Goal: Navigation & Orientation: Find specific page/section

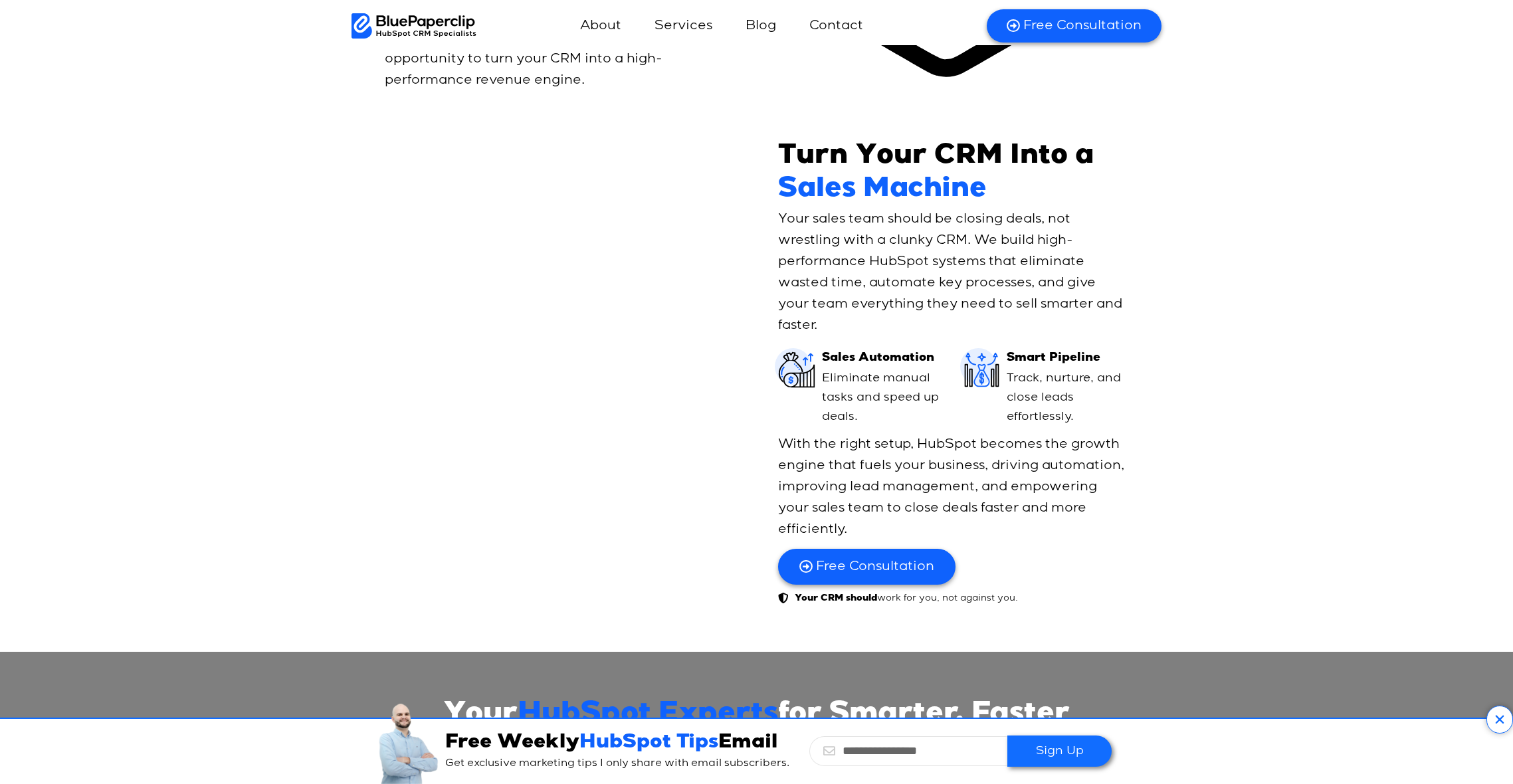
scroll to position [4732, 0]
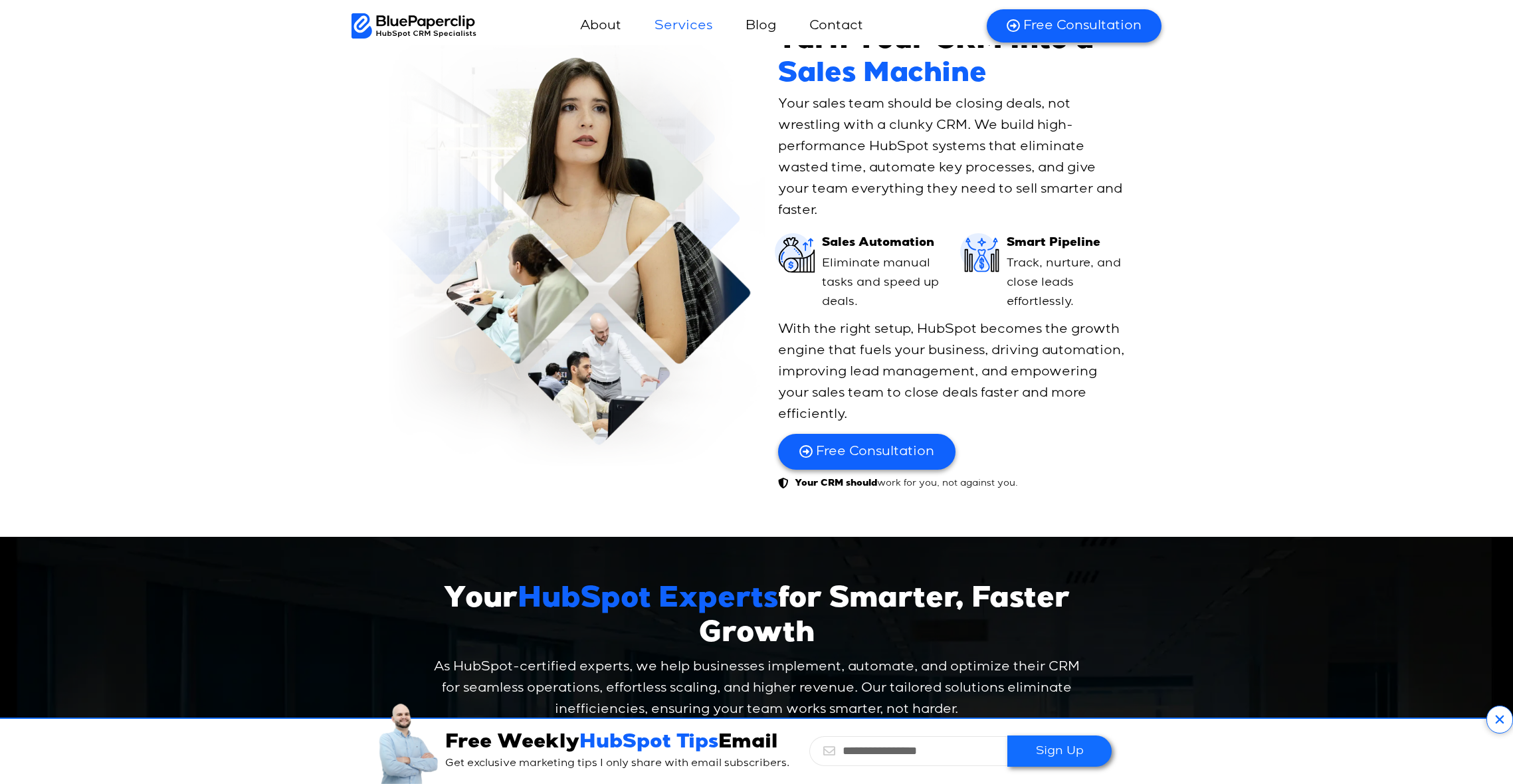
click at [691, 17] on link "Services" at bounding box center [683, 26] width 84 height 32
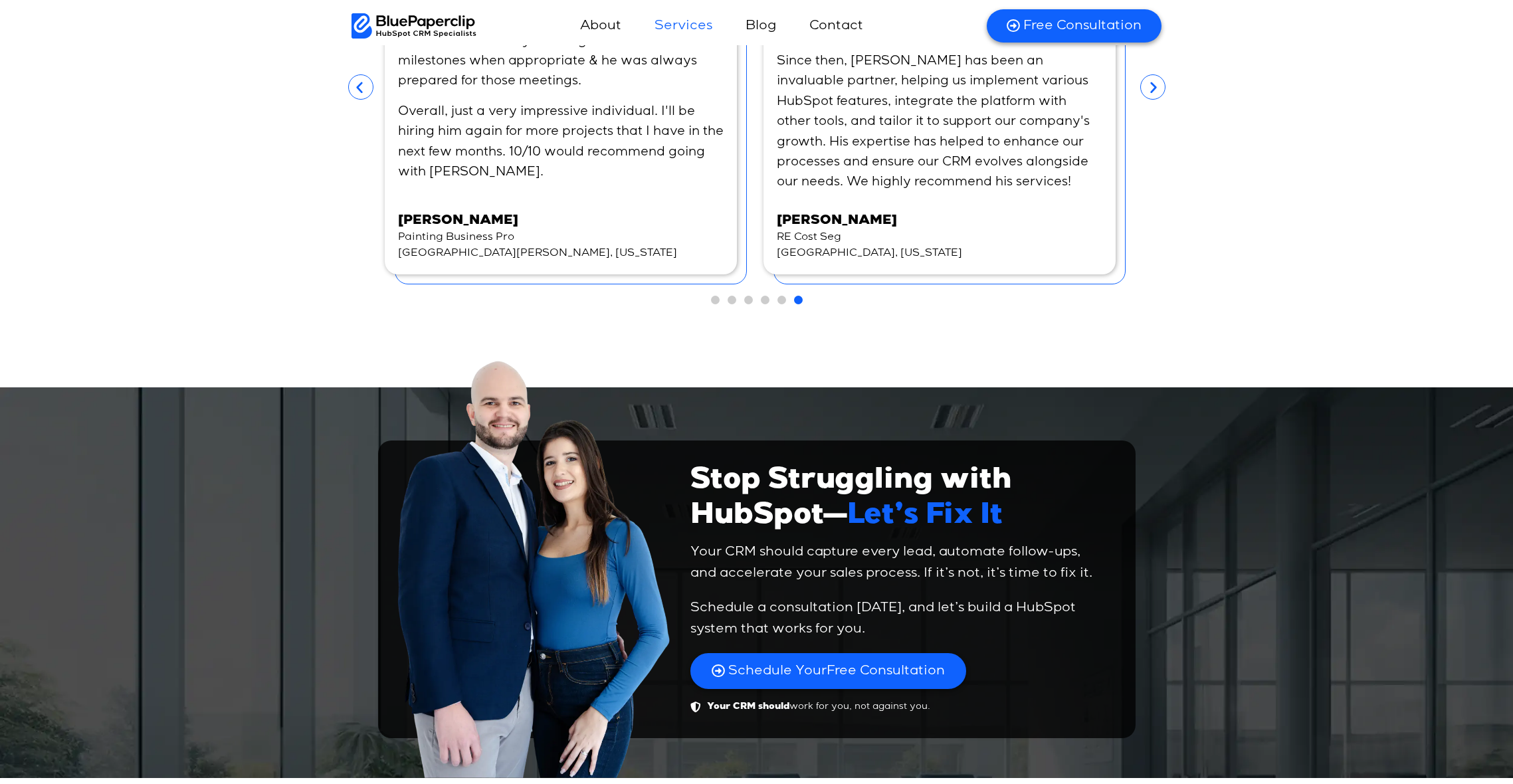
scroll to position [4692, 0]
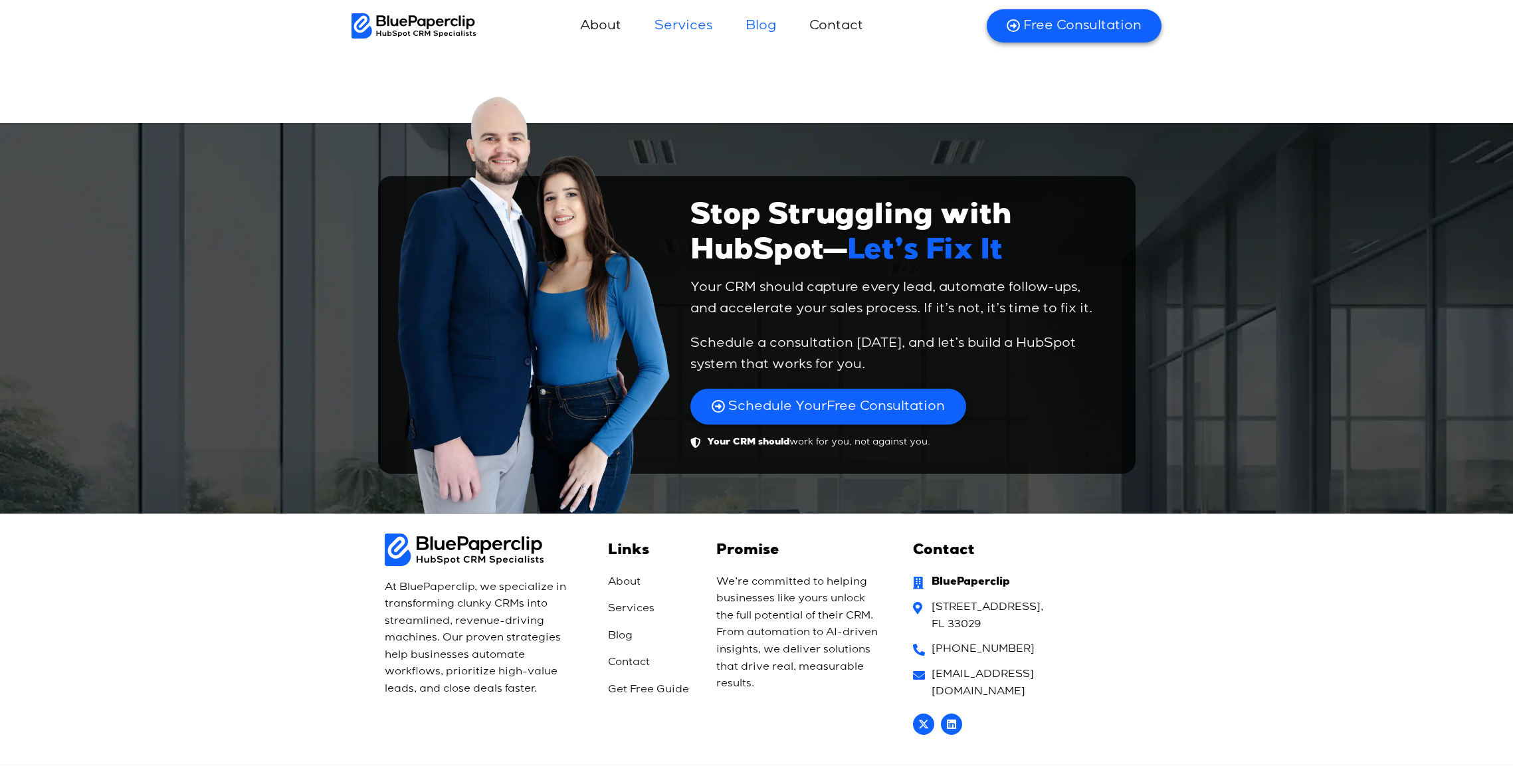
click at [764, 15] on link "Blog" at bounding box center [761, 26] width 57 height 32
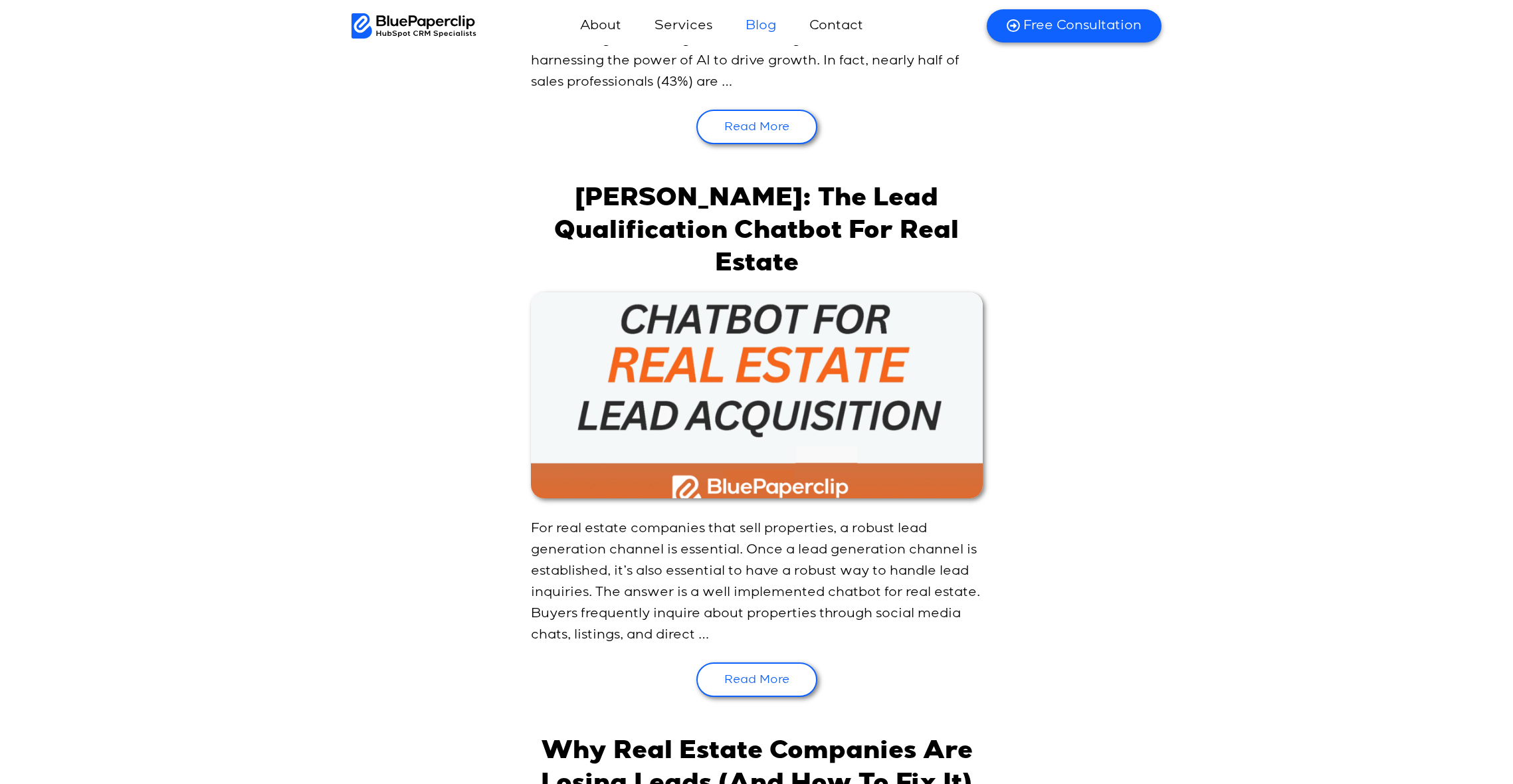
scroll to position [937, 0]
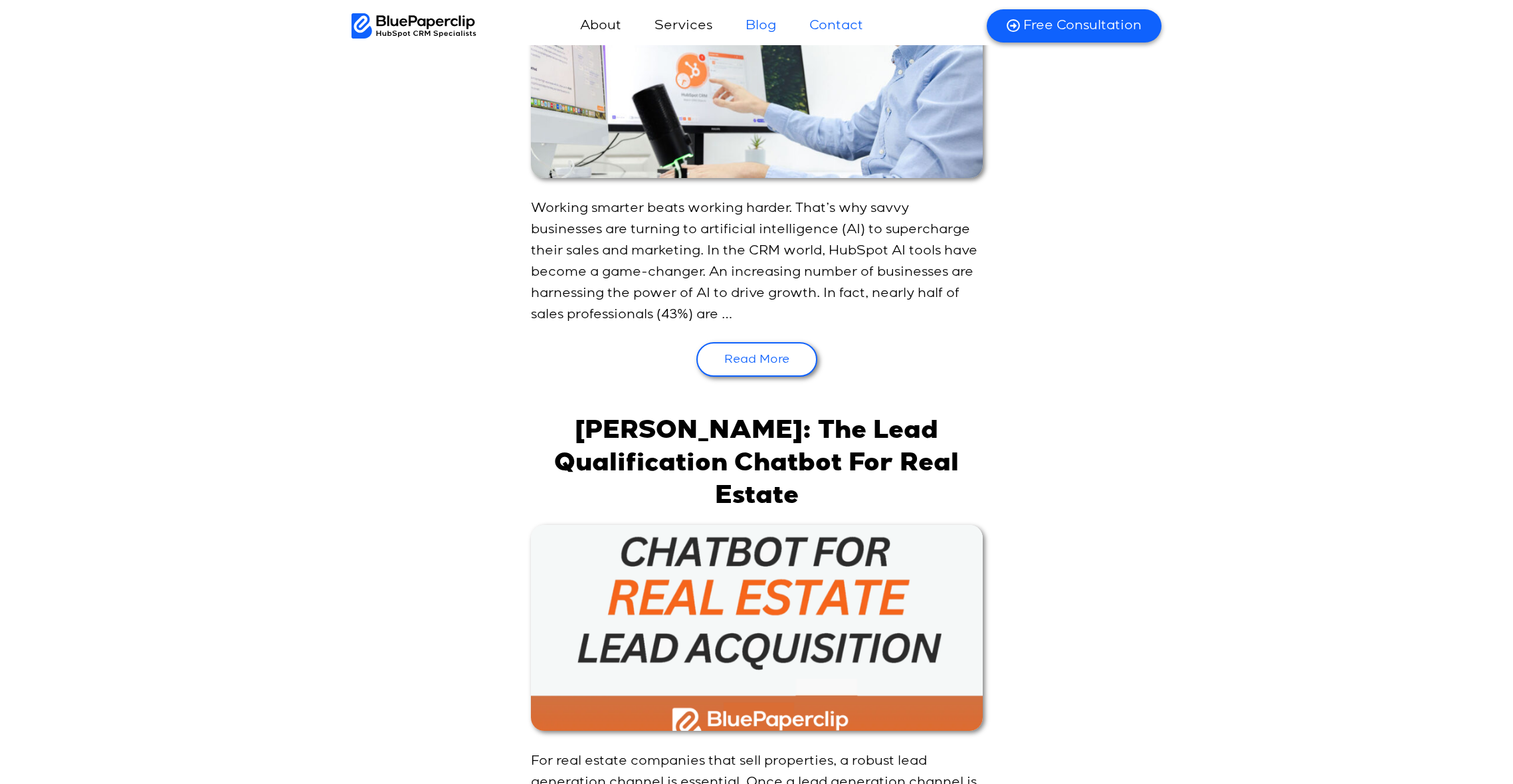
click at [841, 16] on link "Contact" at bounding box center [836, 26] width 80 height 32
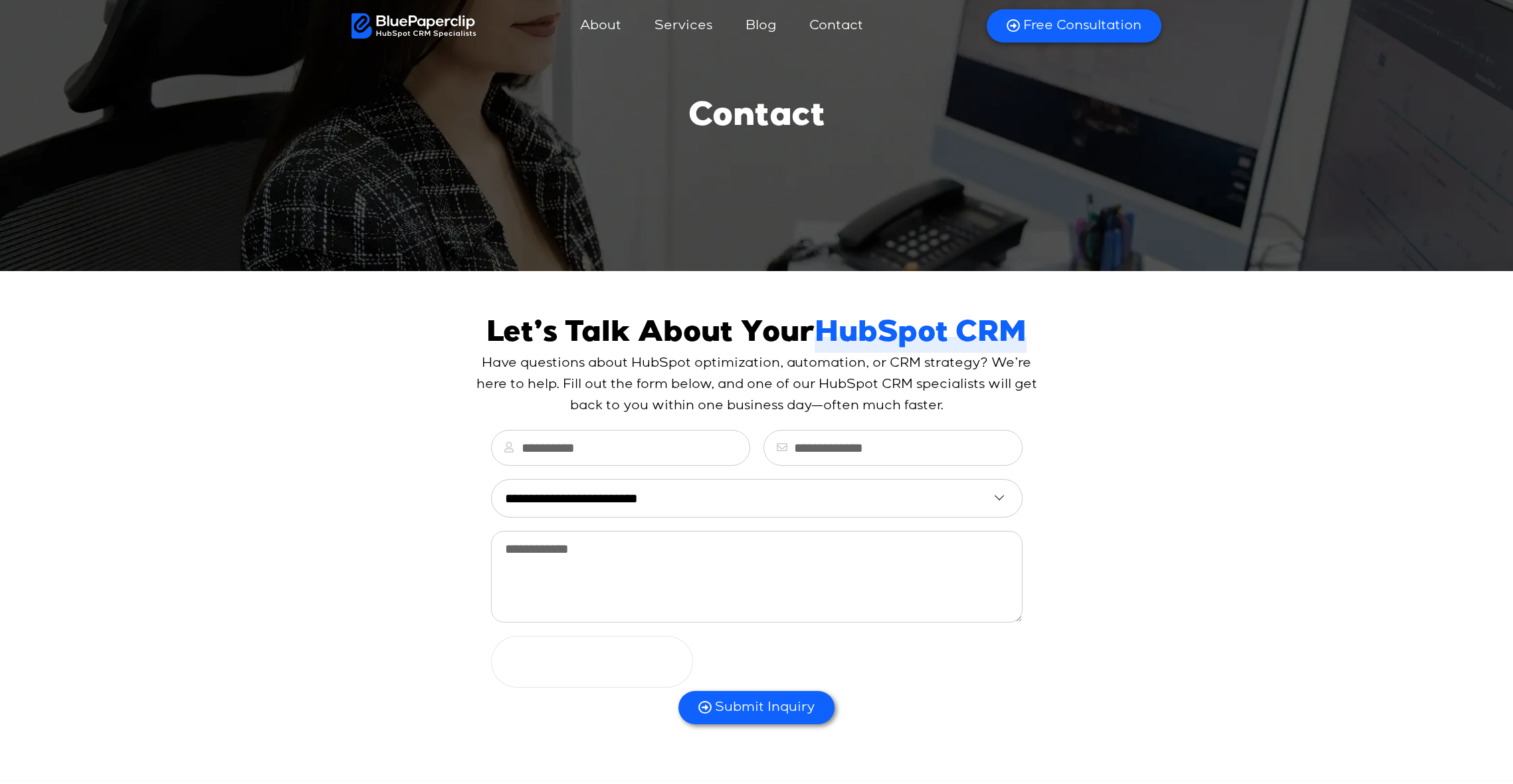
click at [620, 26] on link "About" at bounding box center [601, 26] width 68 height 32
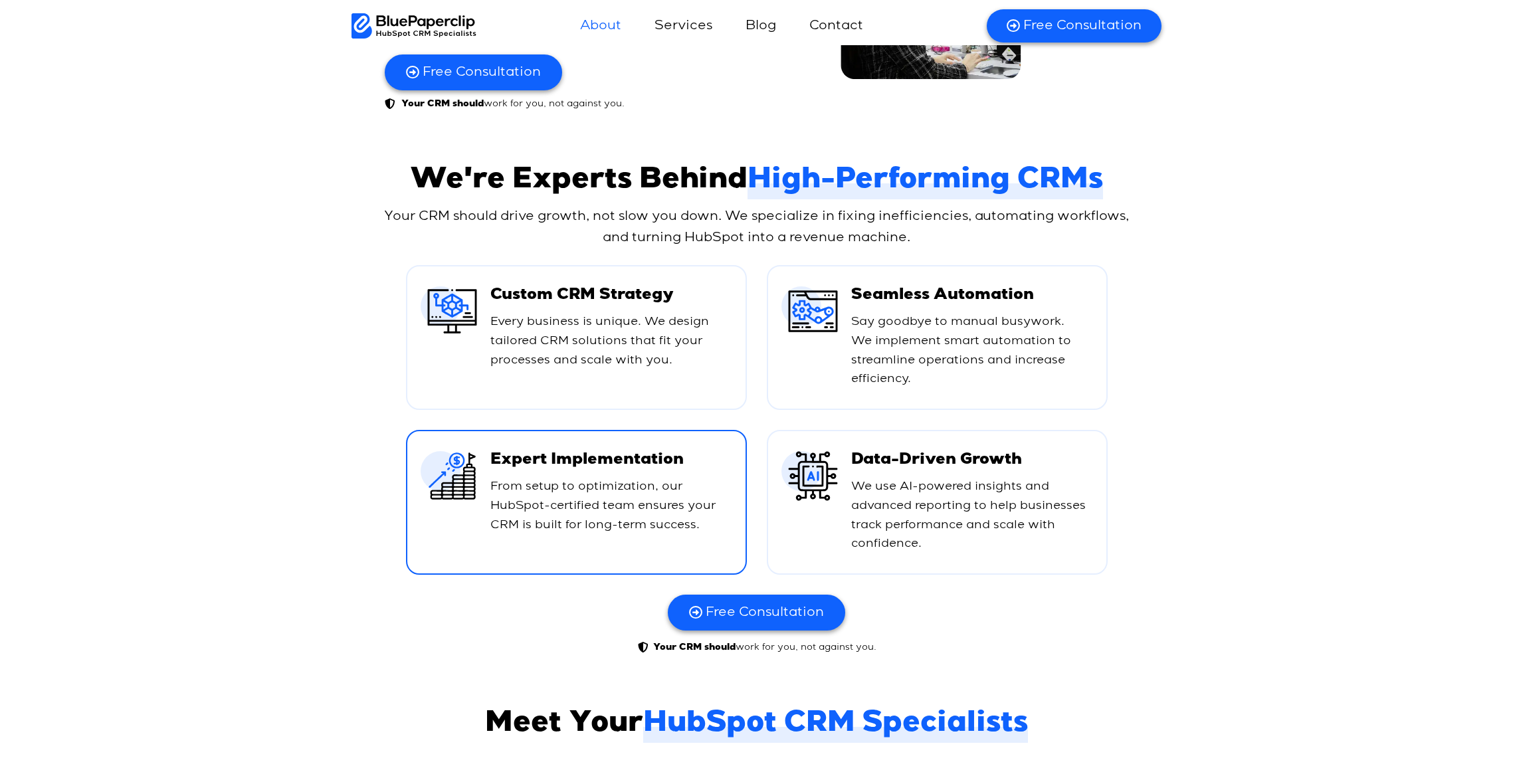
scroll to position [493, 0]
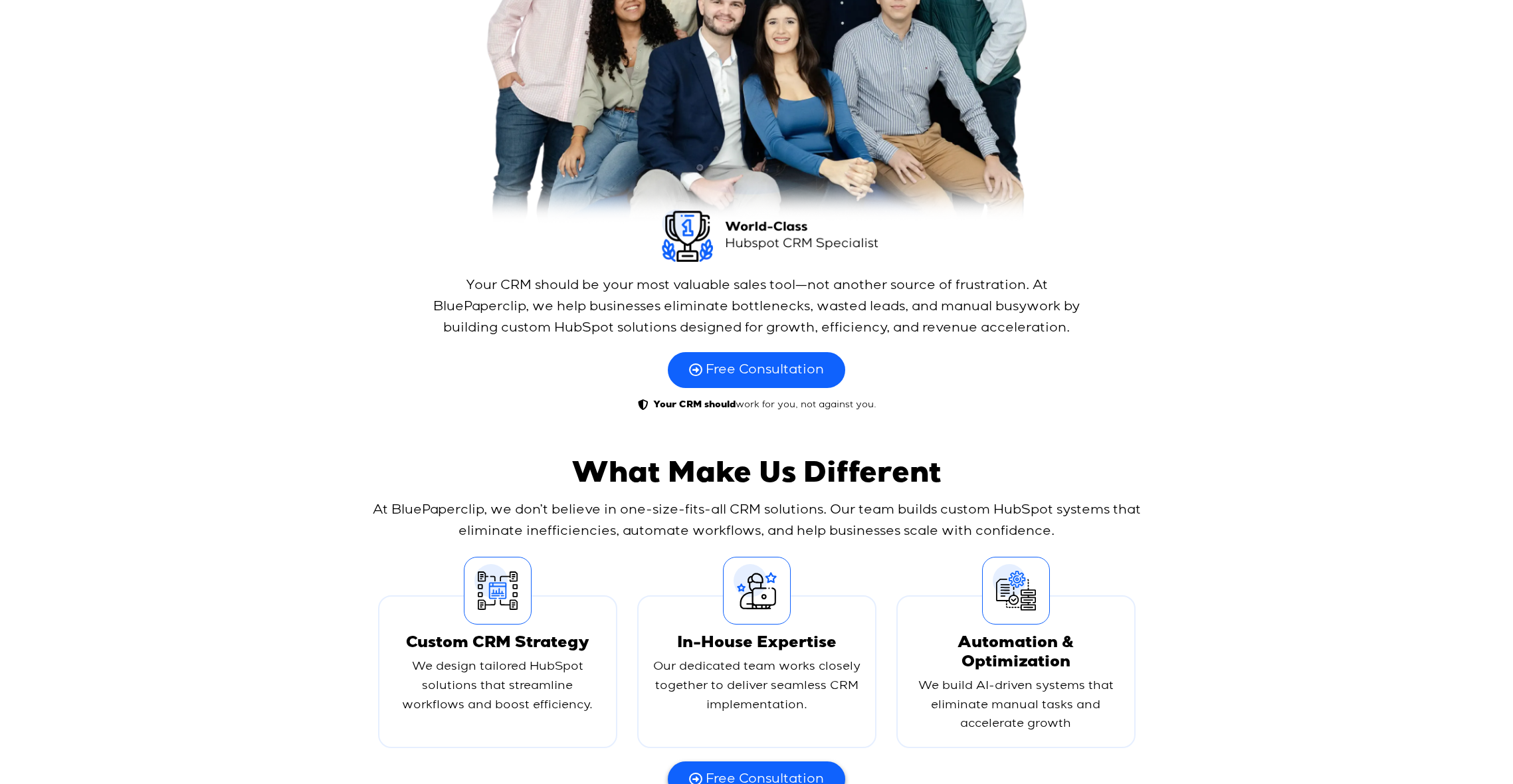
click at [709, 363] on span "Free Consultation" at bounding box center [765, 370] width 118 height 17
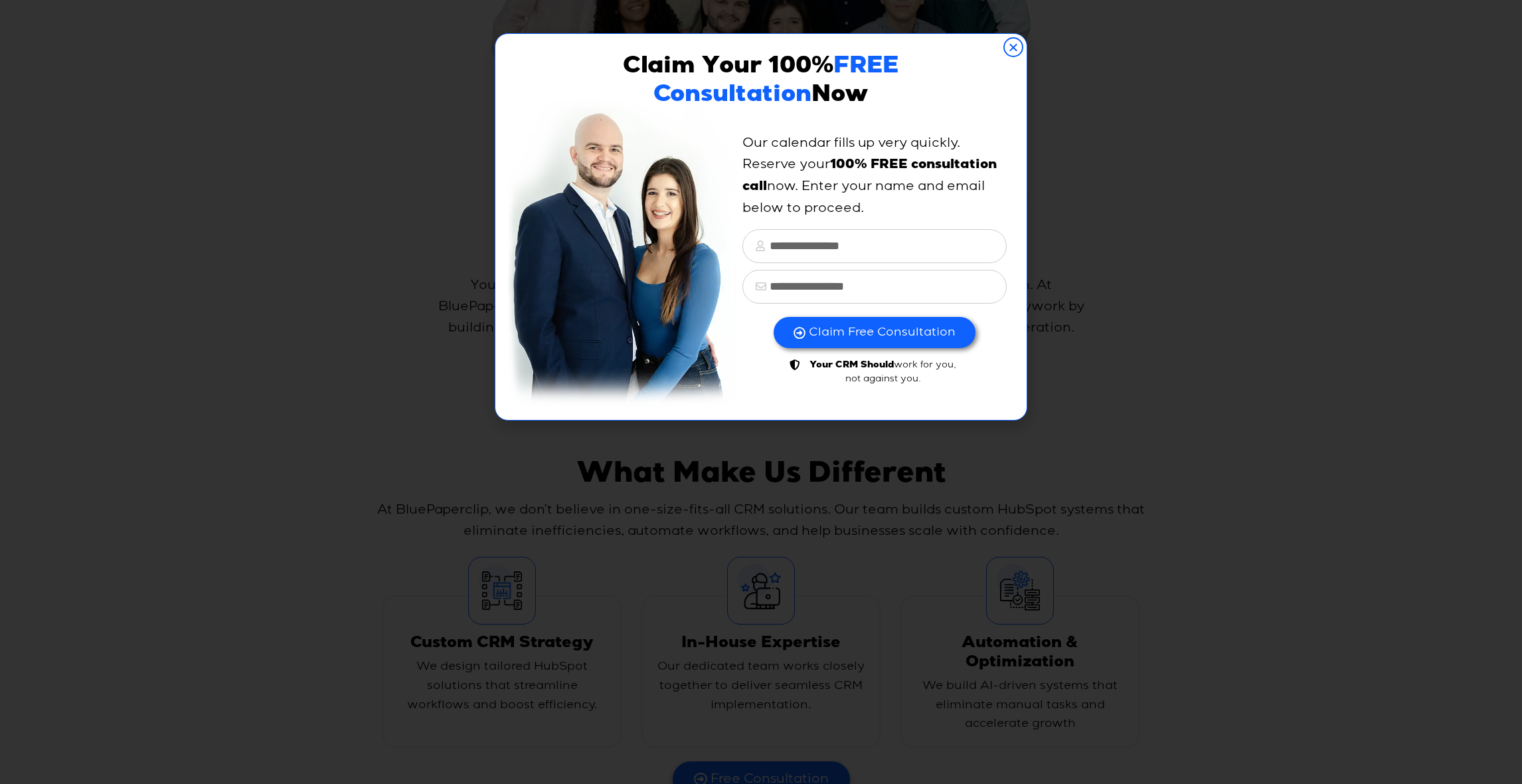
click at [1009, 47] on icon "Close" at bounding box center [1013, 46] width 20 height 20
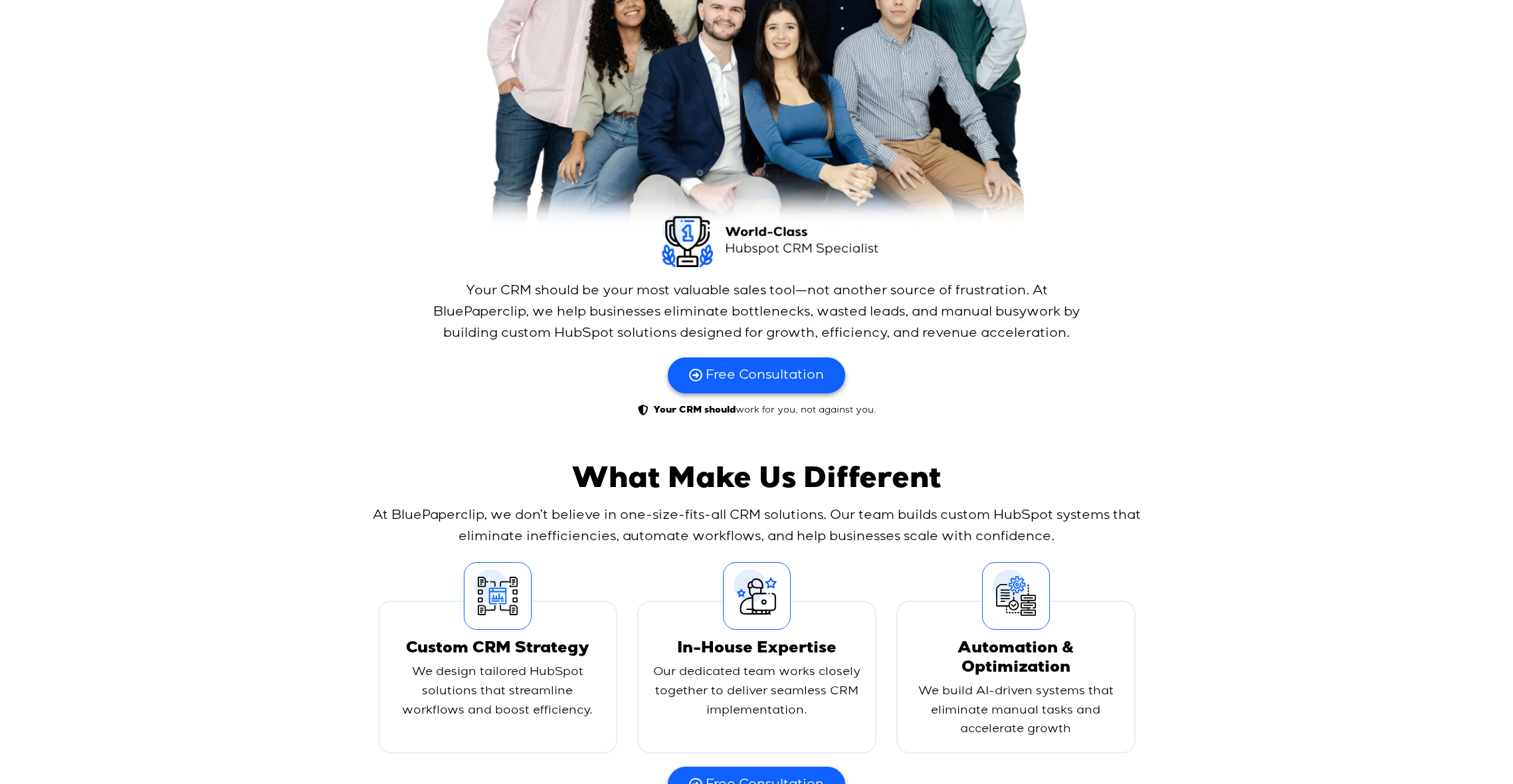
scroll to position [0, 0]
